Goal: Navigation & Orientation: Understand site structure

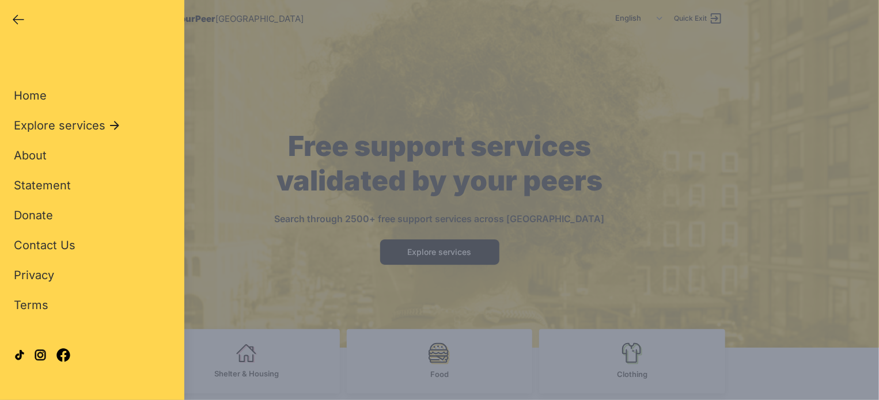
click at [19, 9] on div "Close panel YourPeer [GEOGRAPHIC_DATA] Quick Exit" at bounding box center [92, 18] width 184 height 37
drag, startPoint x: 18, startPoint y: 17, endPoint x: 39, endPoint y: 18, distance: 20.7
click at [18, 18] on icon "button" at bounding box center [19, 20] width 14 height 14
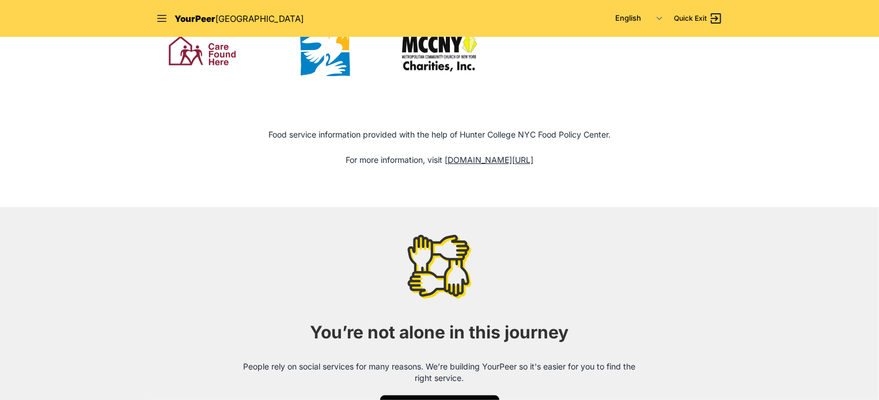
scroll to position [1504, 0]
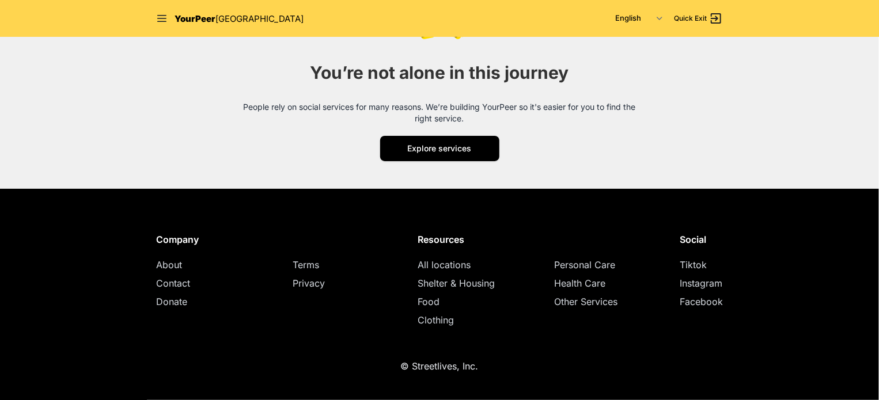
click at [179, 269] on span "About" at bounding box center [169, 265] width 26 height 12
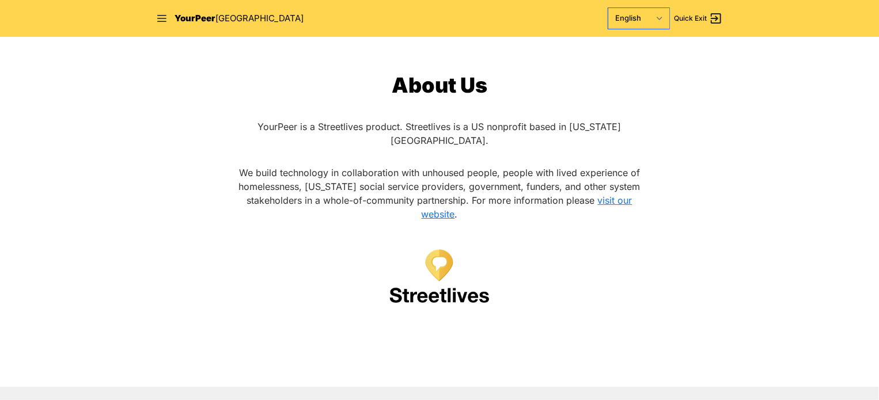
click at [624, 19] on select "English Español 简体中文 বাংলা Français Русский" at bounding box center [638, 18] width 61 height 21
click at [204, 22] on span "YourPeer" at bounding box center [195, 18] width 41 height 11
